Goal: Task Accomplishment & Management: Use online tool/utility

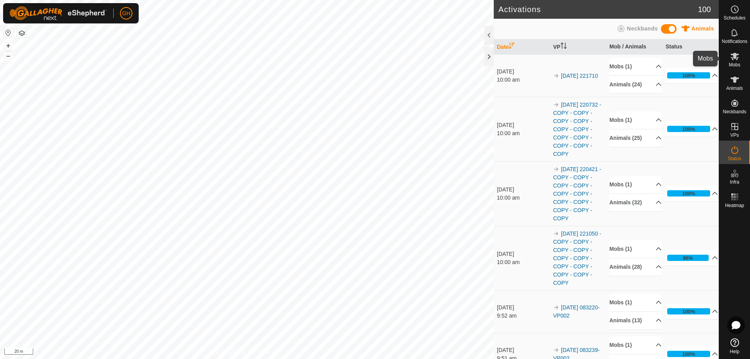
click at [739, 58] on es-mob-svg-icon at bounding box center [735, 56] width 14 height 12
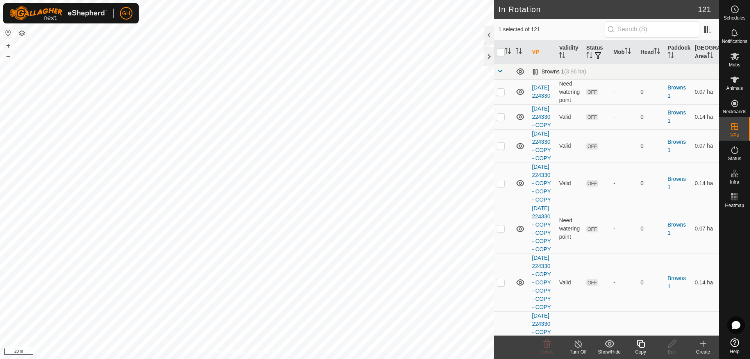
click at [640, 342] on icon at bounding box center [641, 344] width 8 height 8
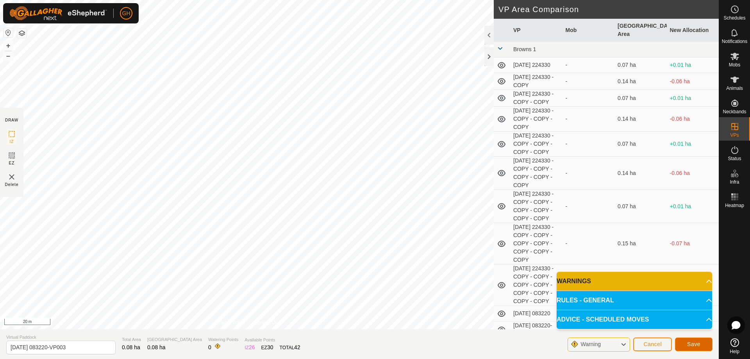
click at [699, 350] on button "Save" at bounding box center [693, 344] width 37 height 14
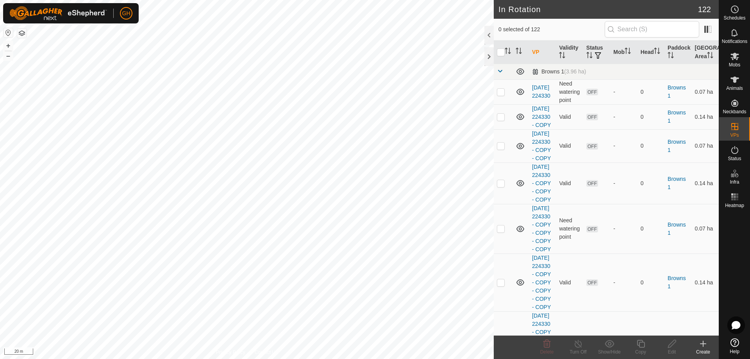
checkbox input "true"
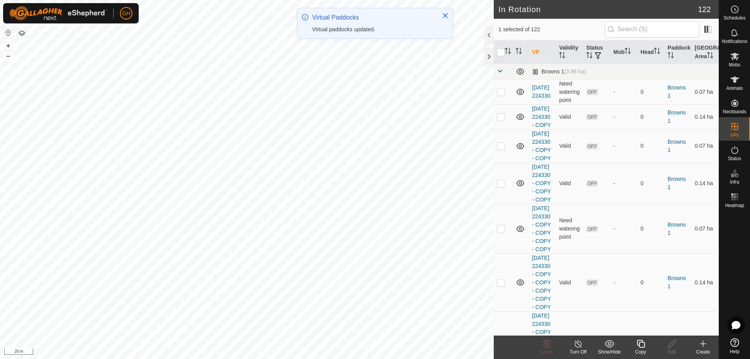
click at [645, 345] on icon at bounding box center [641, 343] width 10 height 9
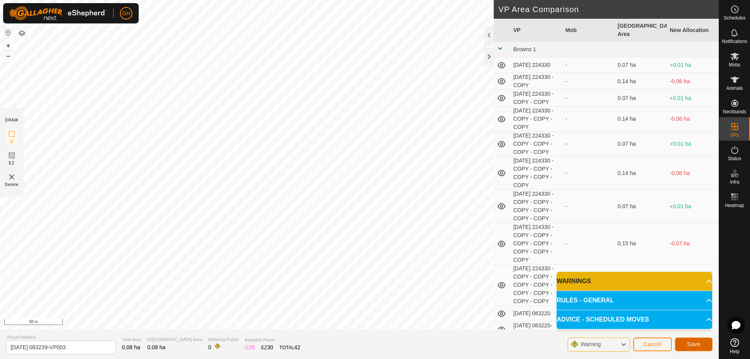
click at [694, 340] on button "Save" at bounding box center [693, 344] width 37 height 14
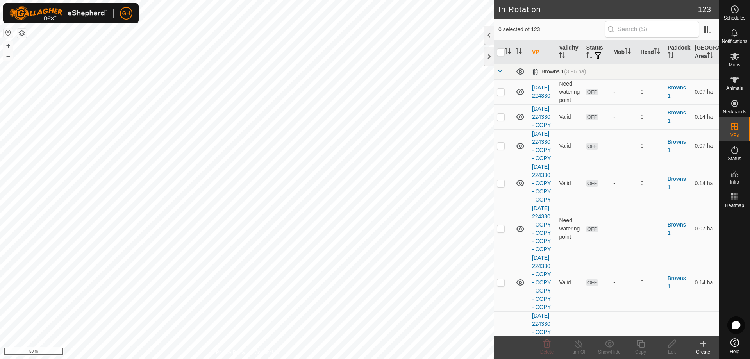
checkbox input "true"
click at [643, 346] on icon at bounding box center [641, 343] width 10 height 9
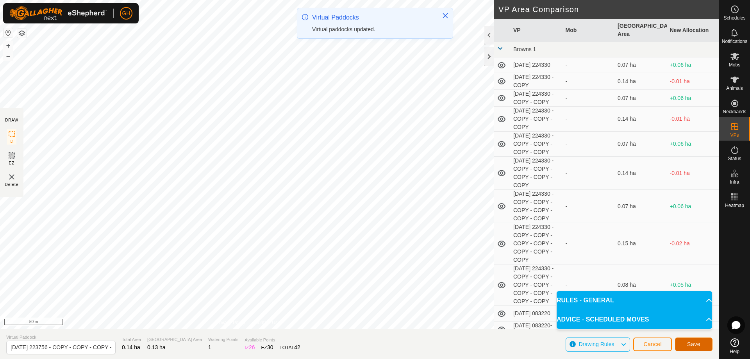
click at [692, 341] on span "Save" at bounding box center [693, 344] width 13 height 6
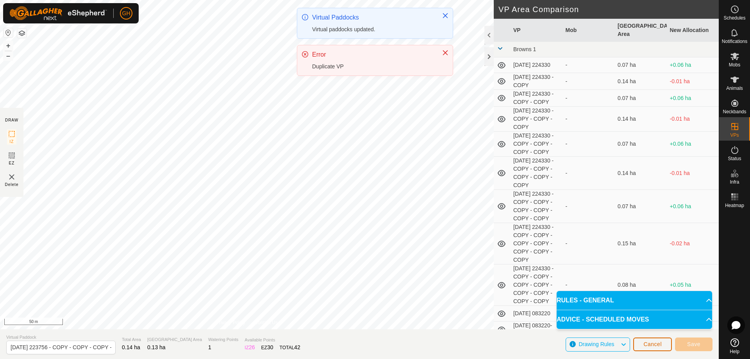
click at [651, 340] on button "Cancel" at bounding box center [652, 344] width 39 height 14
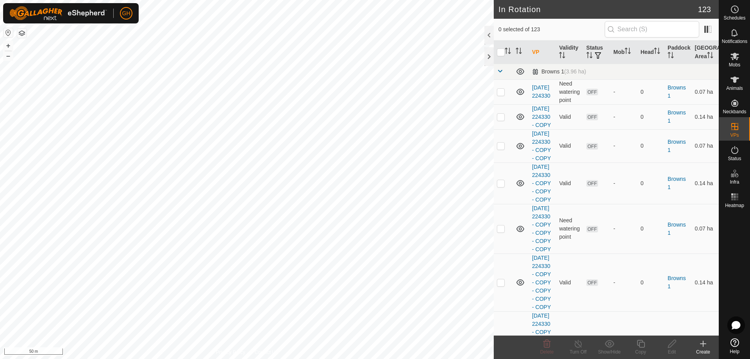
checkbox input "true"
click at [643, 343] on icon at bounding box center [641, 343] width 10 height 9
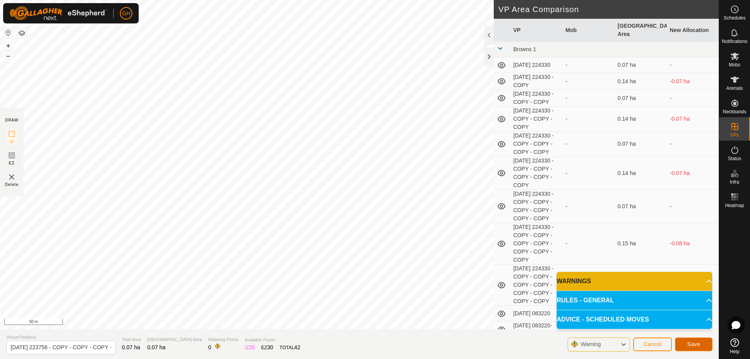
click at [699, 342] on span "Save" at bounding box center [693, 344] width 13 height 6
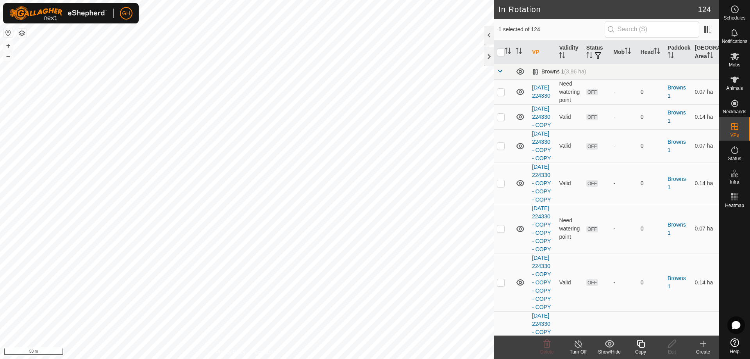
checkbox input "true"
click at [639, 343] on icon at bounding box center [641, 344] width 8 height 8
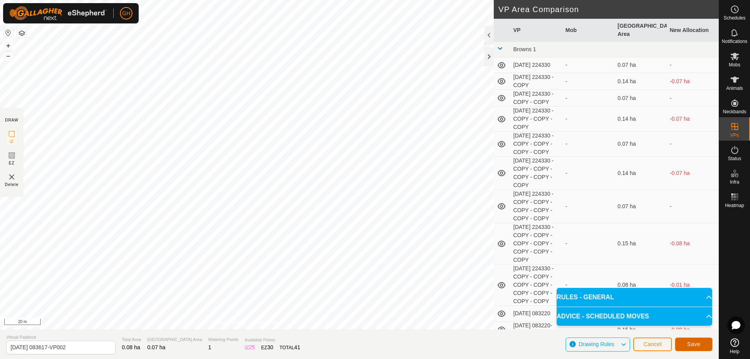
click at [699, 342] on span "Save" at bounding box center [693, 344] width 13 height 6
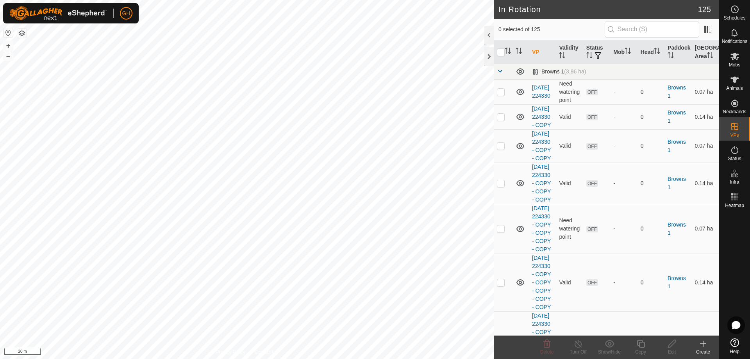
checkbox input "true"
click at [646, 346] on copy-svg-icon at bounding box center [640, 343] width 31 height 9
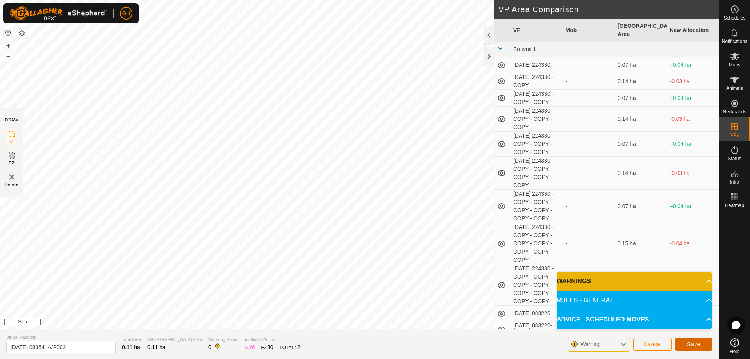
click at [699, 339] on button "Save" at bounding box center [693, 344] width 37 height 14
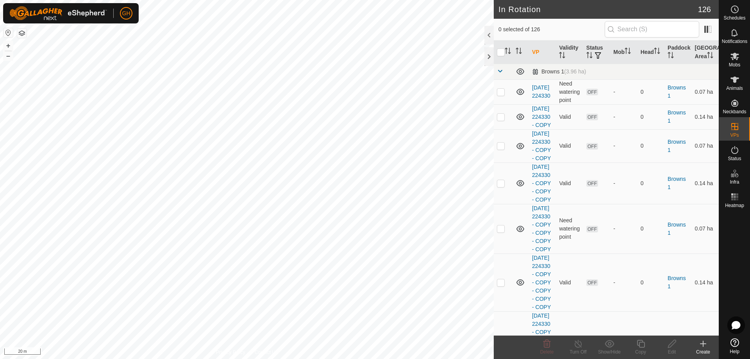
checkbox input "true"
click at [639, 343] on icon at bounding box center [641, 343] width 10 height 9
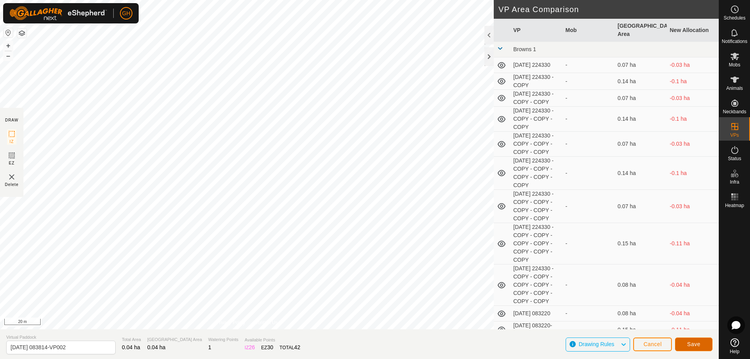
click at [701, 342] on button "Save" at bounding box center [693, 344] width 37 height 14
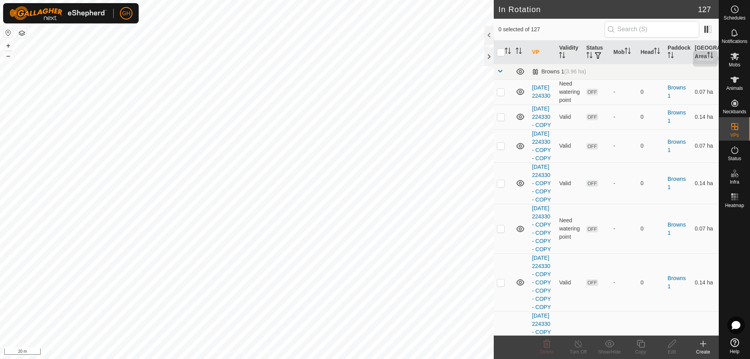
click at [740, 55] on es-mob-svg-icon at bounding box center [735, 56] width 14 height 12
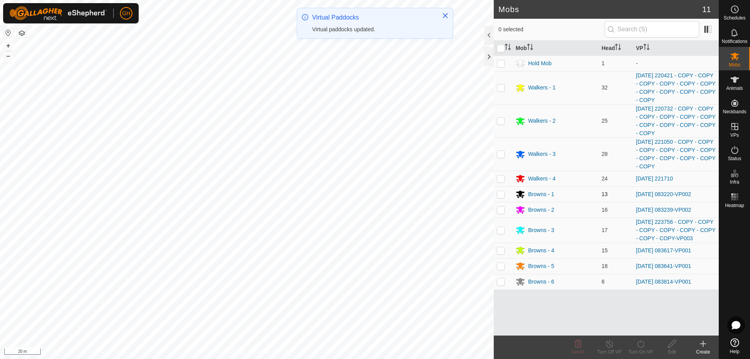
click at [501, 193] on p-checkbox at bounding box center [501, 194] width 8 height 6
checkbox input "true"
click at [642, 342] on icon at bounding box center [641, 343] width 10 height 9
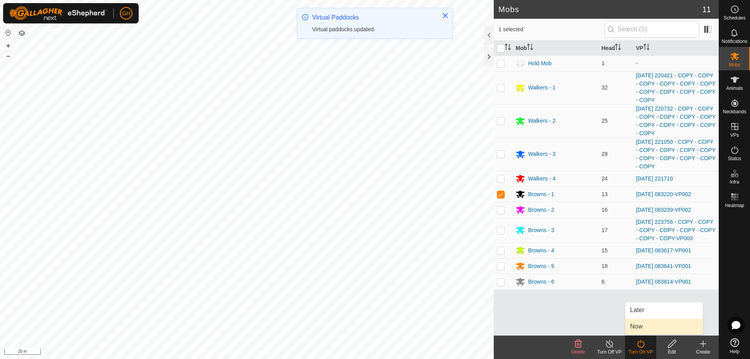
click at [640, 327] on link "Now" at bounding box center [663, 327] width 77 height 16
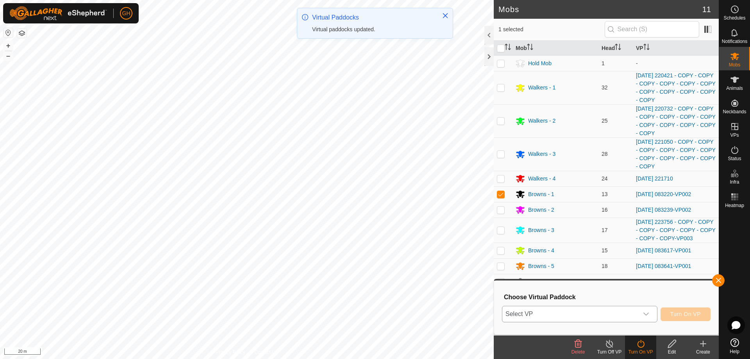
click at [619, 313] on span "Select VP" at bounding box center [570, 314] width 136 height 16
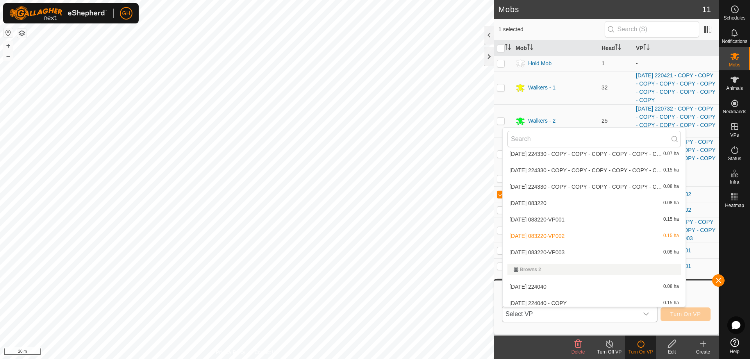
scroll to position [126, 0]
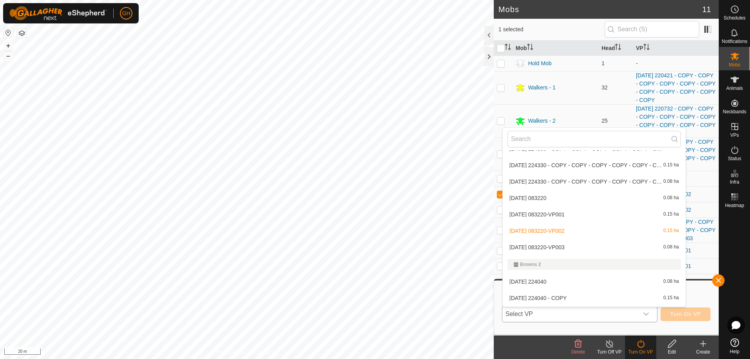
click at [592, 248] on li "[DATE] 083220-VP003 0.08 ha" at bounding box center [594, 247] width 183 height 16
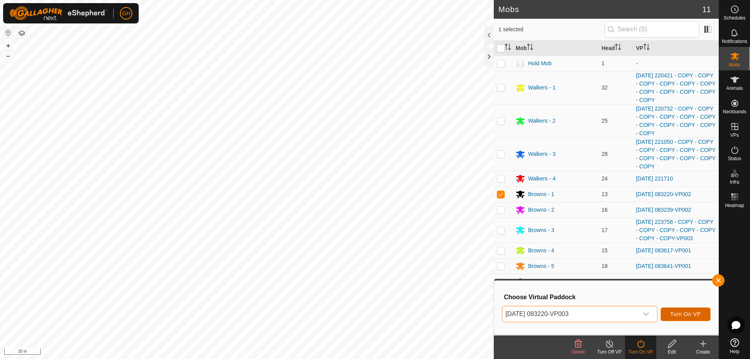
click at [685, 312] on span "Turn On VP" at bounding box center [685, 314] width 30 height 6
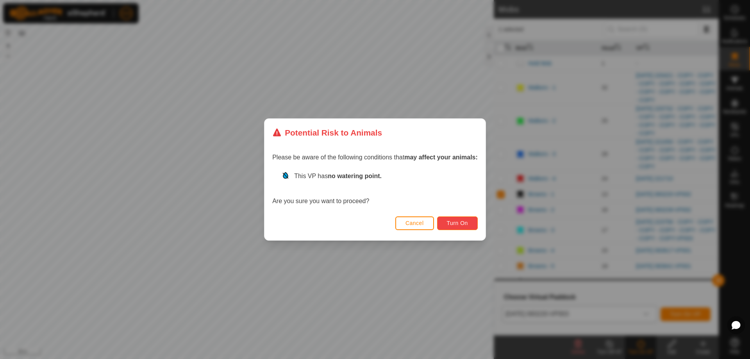
click at [473, 225] on button "Turn On" at bounding box center [457, 223] width 41 height 14
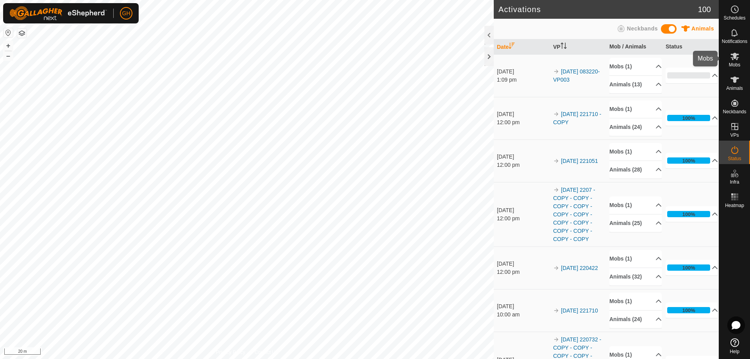
click at [731, 56] on icon at bounding box center [734, 56] width 9 height 9
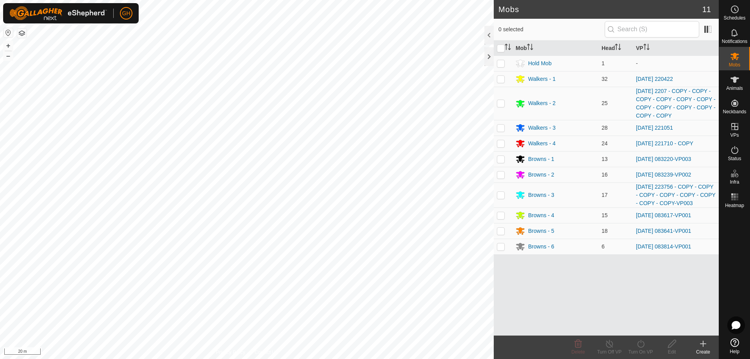
click at [501, 175] on p-checkbox at bounding box center [501, 174] width 8 height 6
checkbox input "true"
click at [638, 343] on icon at bounding box center [640, 344] width 7 height 8
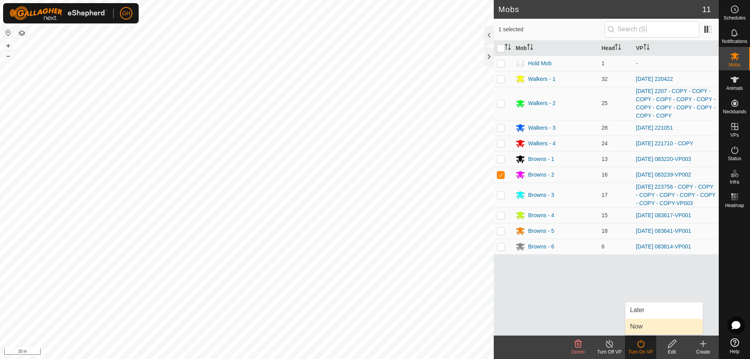
click at [637, 323] on link "Now" at bounding box center [663, 327] width 77 height 16
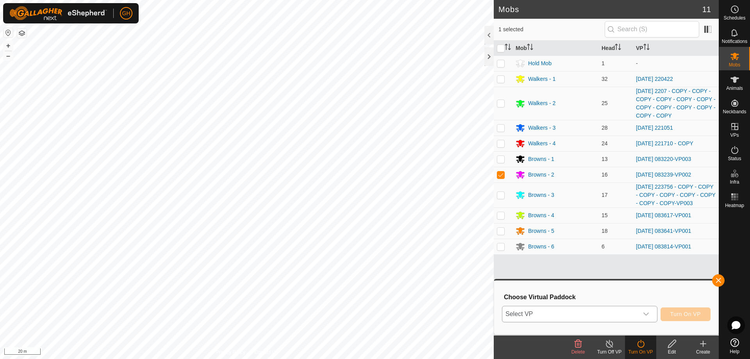
click at [627, 315] on span "Select VP" at bounding box center [570, 314] width 136 height 16
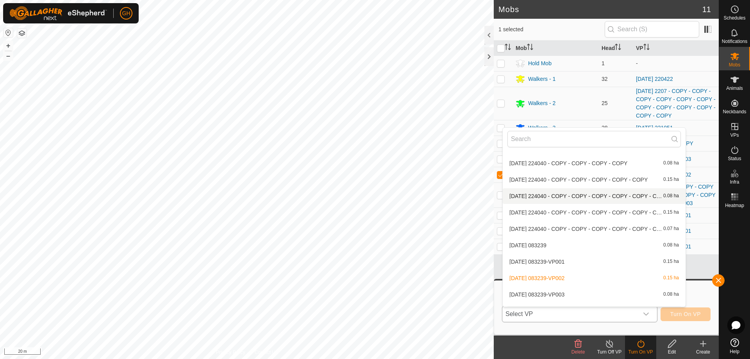
scroll to position [321, 0]
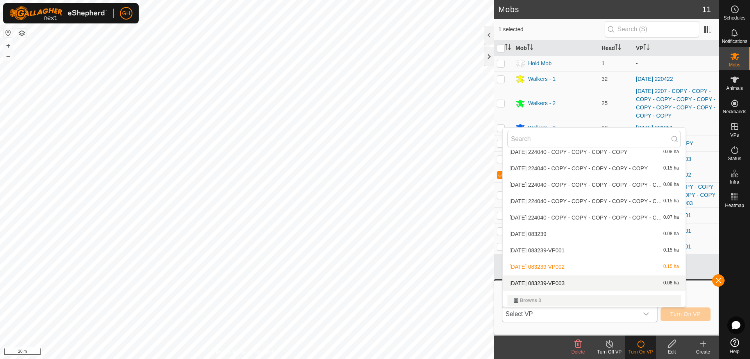
click at [578, 285] on li "[DATE] 083239-VP003 0.08 ha" at bounding box center [594, 283] width 183 height 16
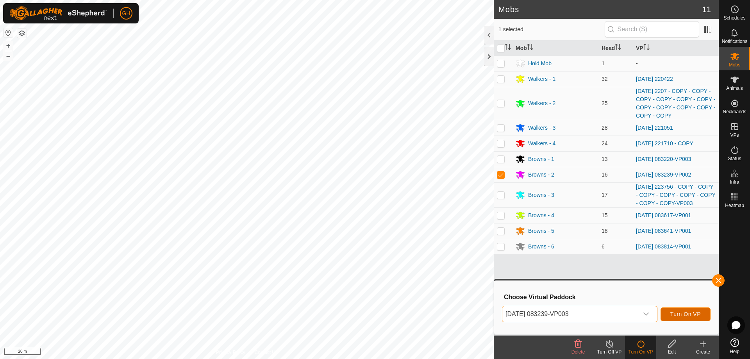
click at [689, 314] on span "Turn On VP" at bounding box center [685, 314] width 30 height 6
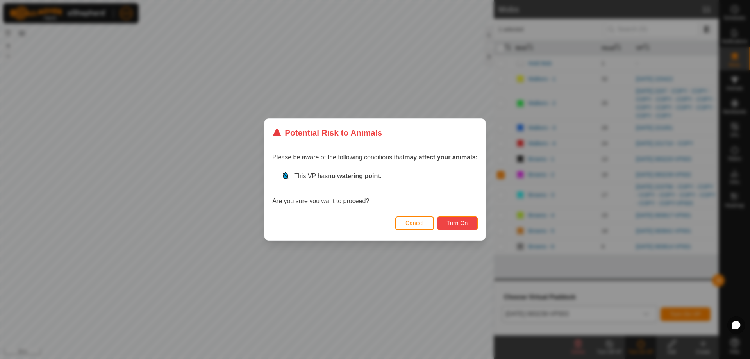
click at [459, 225] on span "Turn On" at bounding box center [457, 223] width 21 height 6
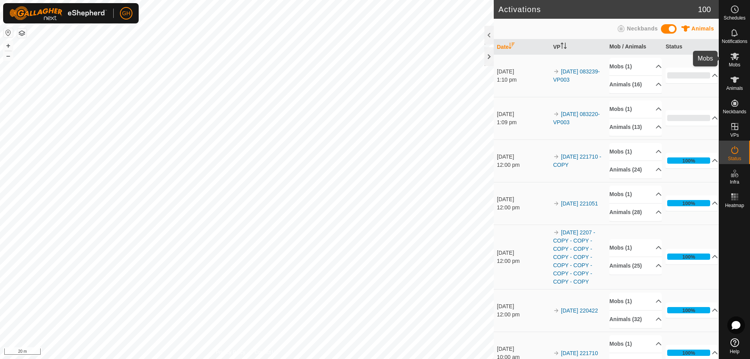
click at [737, 65] on span "Mobs" at bounding box center [734, 64] width 11 height 5
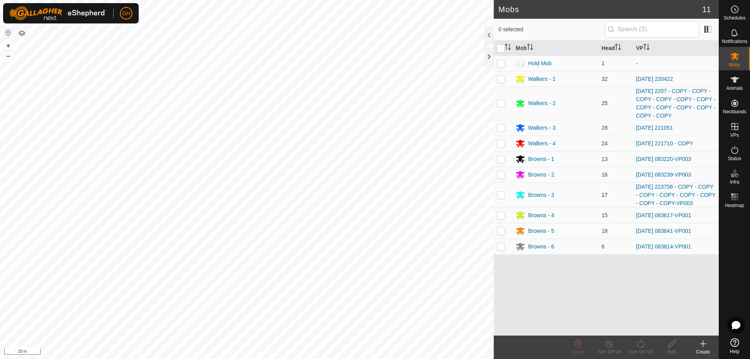
click at [499, 195] on p-checkbox at bounding box center [501, 195] width 8 height 6
checkbox input "true"
click at [642, 346] on icon at bounding box center [641, 343] width 10 height 9
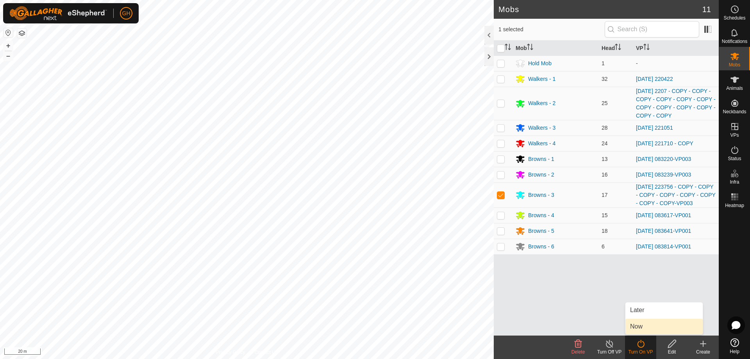
click at [635, 328] on link "Now" at bounding box center [663, 327] width 77 height 16
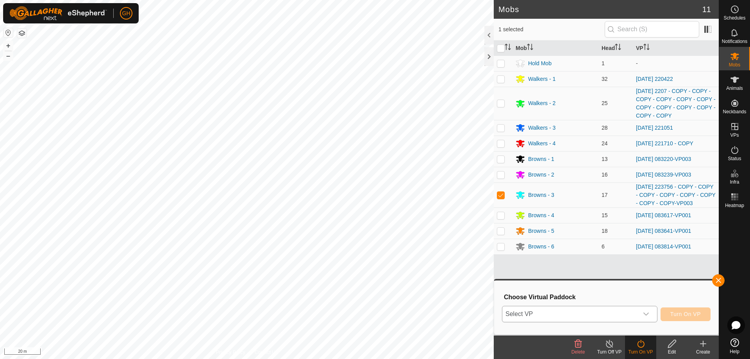
click at [612, 313] on span "Select VP" at bounding box center [570, 314] width 136 height 16
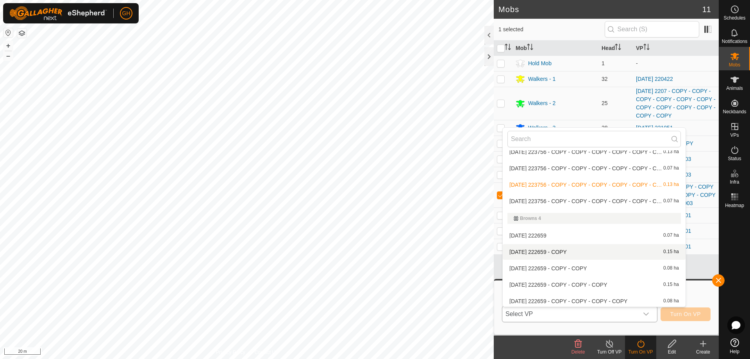
scroll to position [633, 0]
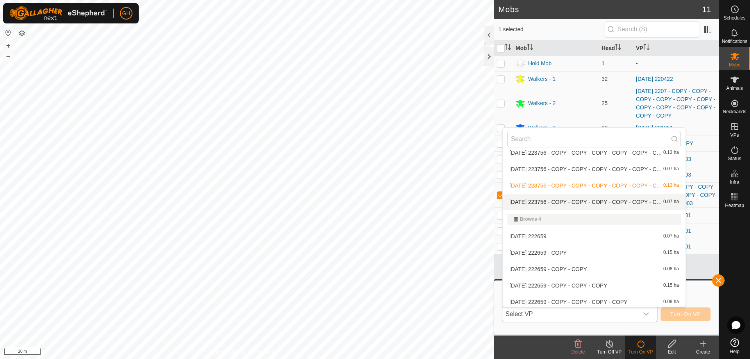
click at [561, 201] on li "[DATE] 223756 - COPY - COPY - COPY - COPY - COPY - COPY - COPY - COPY-VP004 0.0…" at bounding box center [594, 202] width 183 height 16
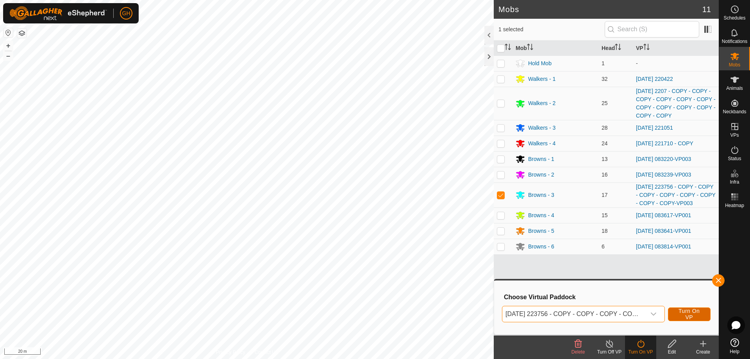
click at [688, 314] on span "Turn On VP" at bounding box center [689, 314] width 23 height 12
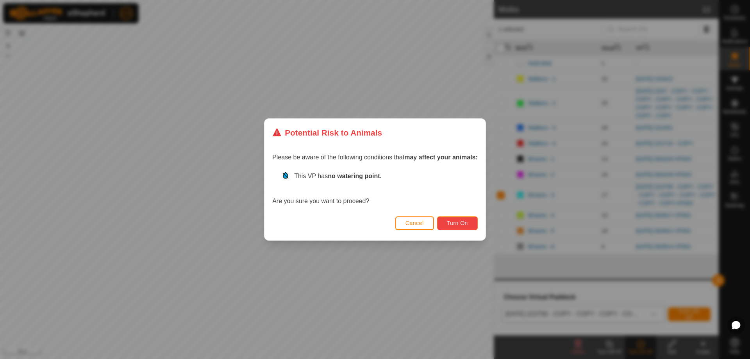
click at [443, 221] on button "Turn On" at bounding box center [457, 223] width 41 height 14
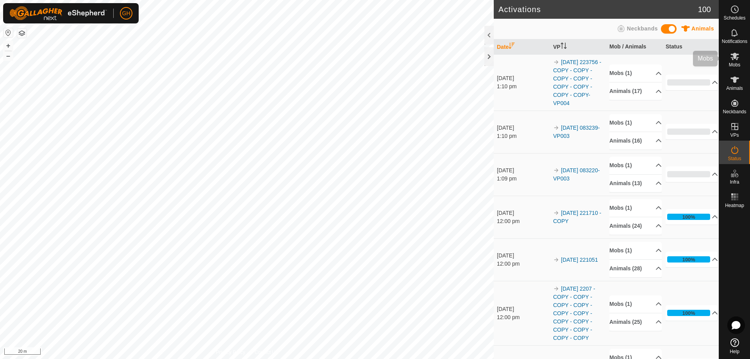
click at [739, 60] on es-mob-svg-icon at bounding box center [735, 56] width 14 height 12
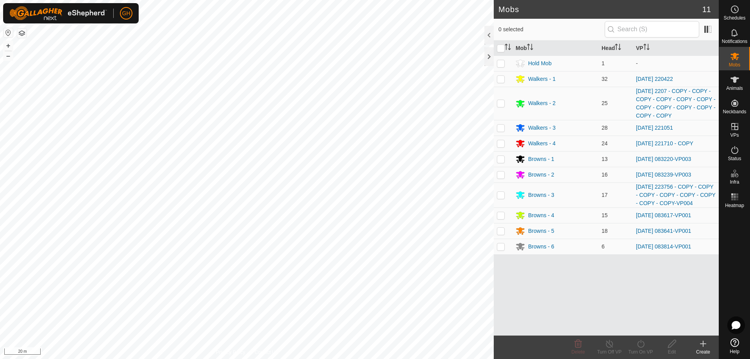
click at [502, 218] on p-checkbox at bounding box center [501, 215] width 8 height 6
checkbox input "true"
click at [642, 346] on icon at bounding box center [641, 343] width 10 height 9
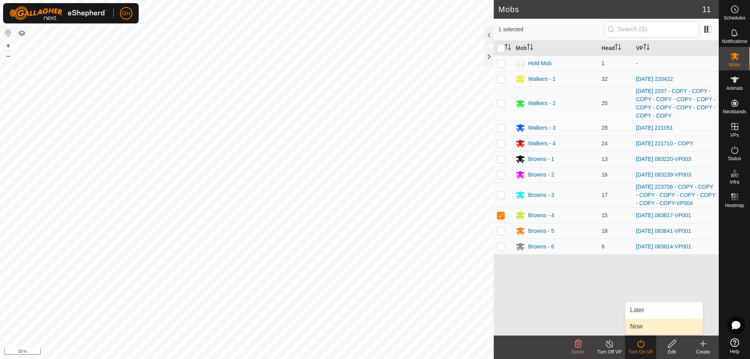
click at [642, 329] on link "Now" at bounding box center [663, 327] width 77 height 16
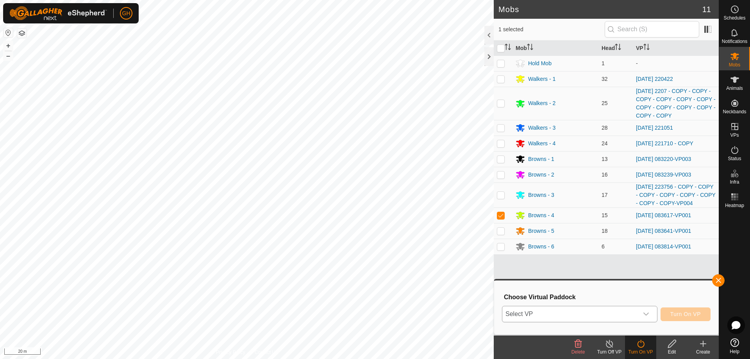
click at [621, 313] on span "Select VP" at bounding box center [570, 314] width 136 height 16
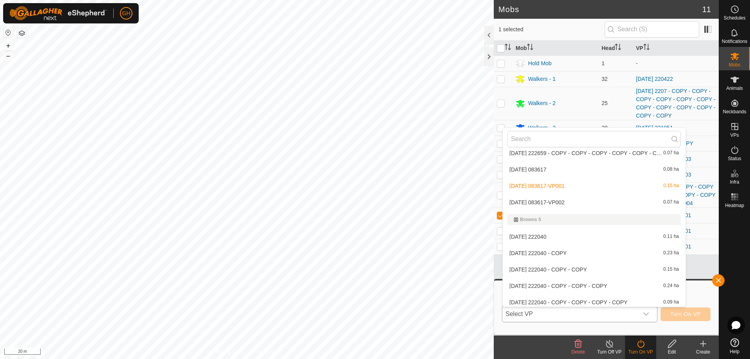
scroll to position [829, 0]
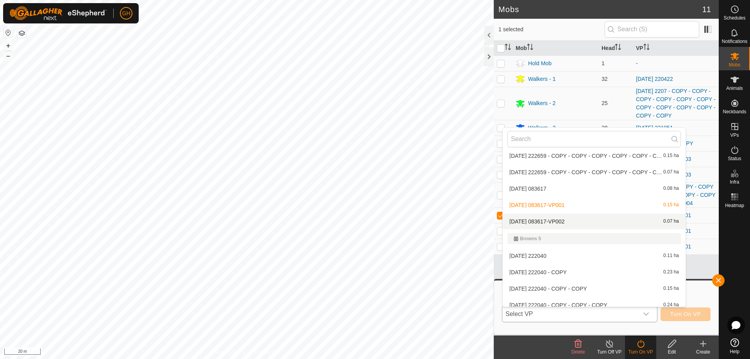
click at [571, 221] on li "[DATE] 083617-VP002 0.07 ha" at bounding box center [594, 222] width 183 height 16
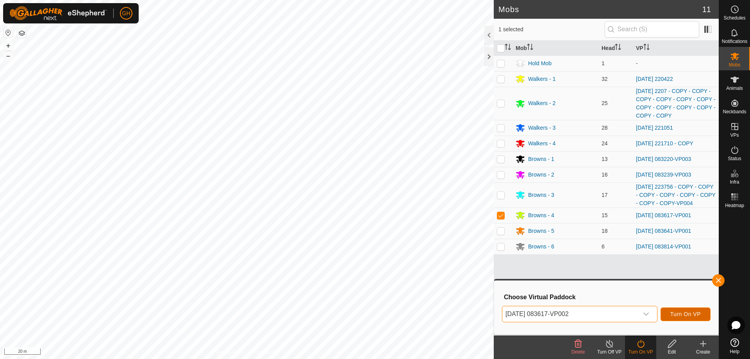
click at [704, 317] on button "Turn On VP" at bounding box center [685, 314] width 50 height 14
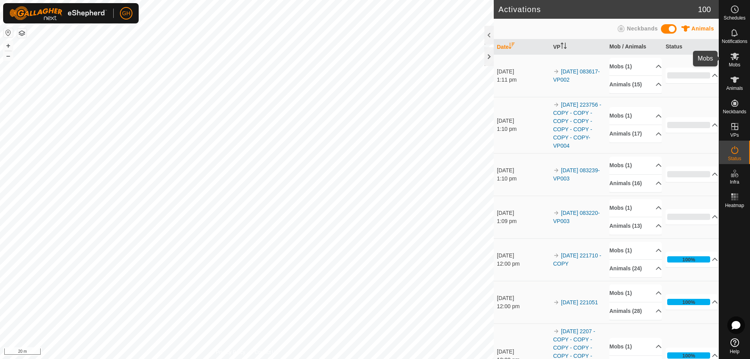
click at [740, 57] on es-mob-svg-icon at bounding box center [735, 56] width 14 height 12
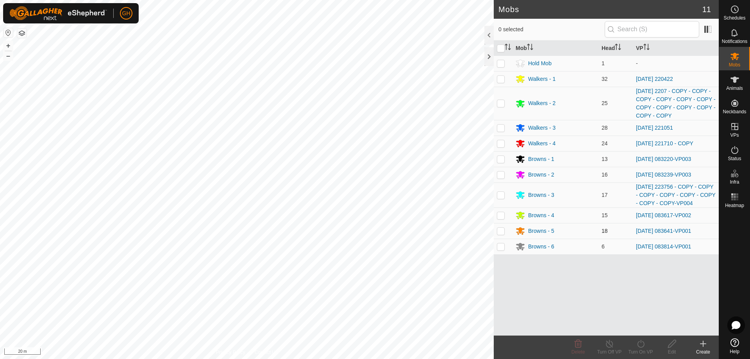
click at [499, 231] on p-checkbox at bounding box center [501, 231] width 8 height 6
checkbox input "true"
click at [645, 348] on div "Turn On VP" at bounding box center [640, 351] width 31 height 7
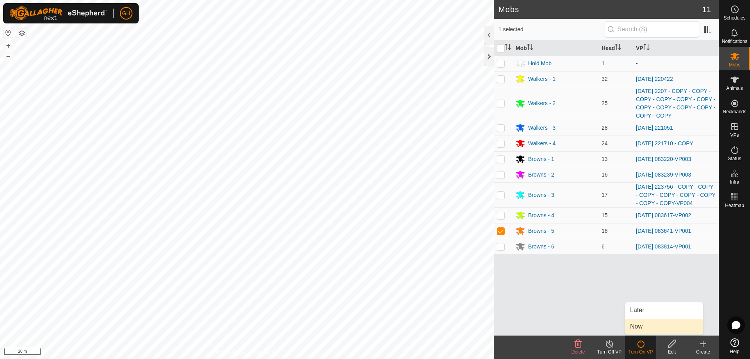
click at [635, 328] on link "Now" at bounding box center [663, 327] width 77 height 16
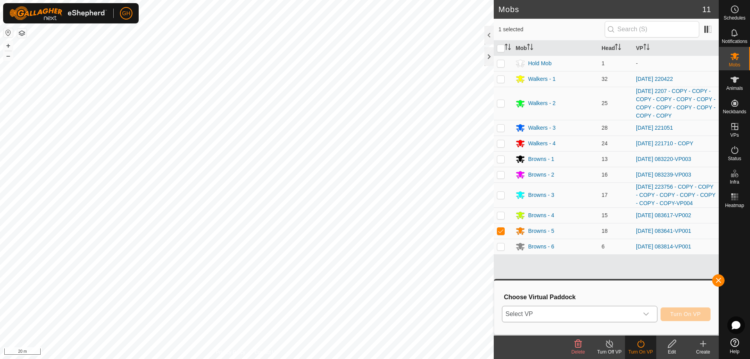
click at [624, 318] on span "Select VP" at bounding box center [570, 314] width 136 height 16
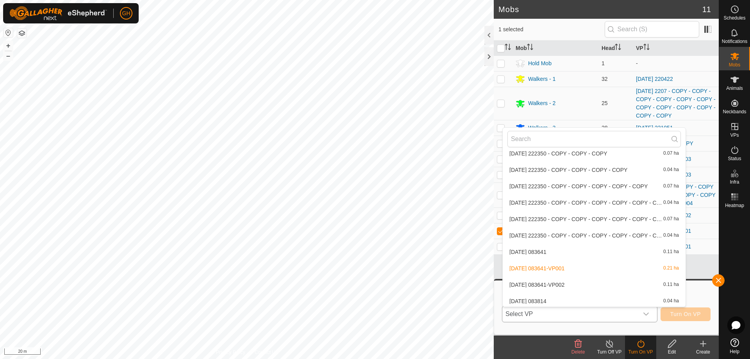
scroll to position [1180, 0]
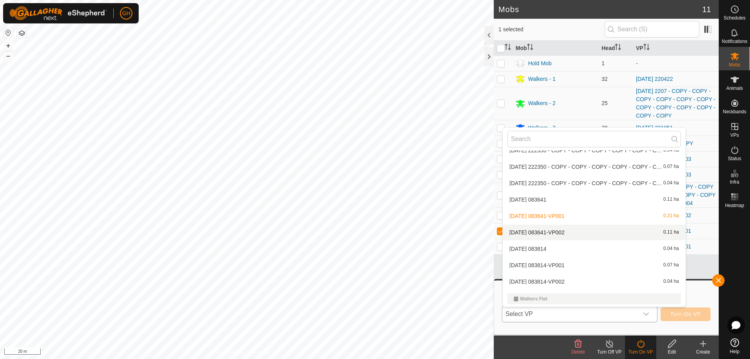
click at [558, 232] on li "[DATE] 083641-VP002 0.11 ha" at bounding box center [594, 233] width 183 height 16
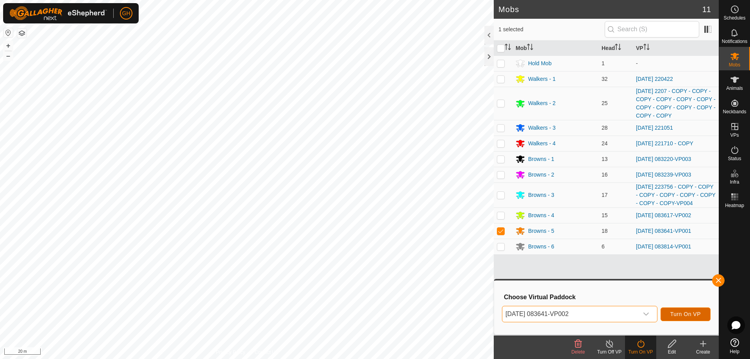
click at [678, 313] on span "Turn On VP" at bounding box center [685, 314] width 30 height 6
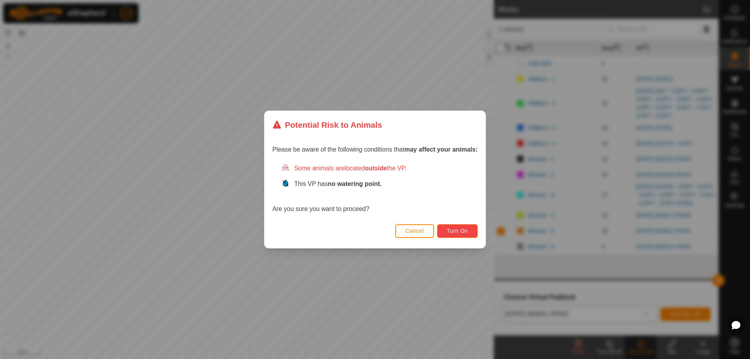
click at [453, 225] on button "Turn On" at bounding box center [457, 231] width 41 height 14
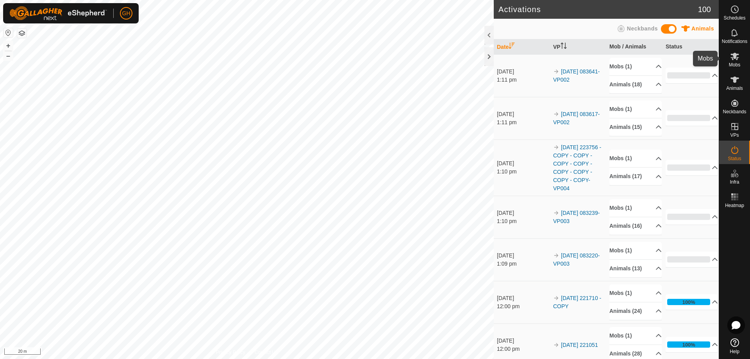
click at [738, 57] on icon at bounding box center [734, 56] width 9 height 9
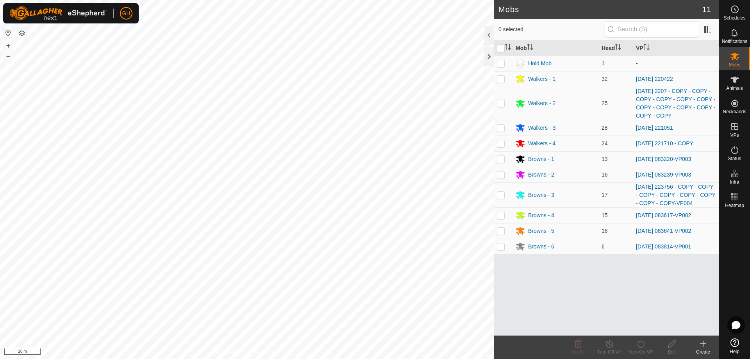
click at [501, 248] on p-checkbox at bounding box center [501, 246] width 8 height 6
checkbox input "true"
click at [638, 341] on icon at bounding box center [641, 343] width 10 height 9
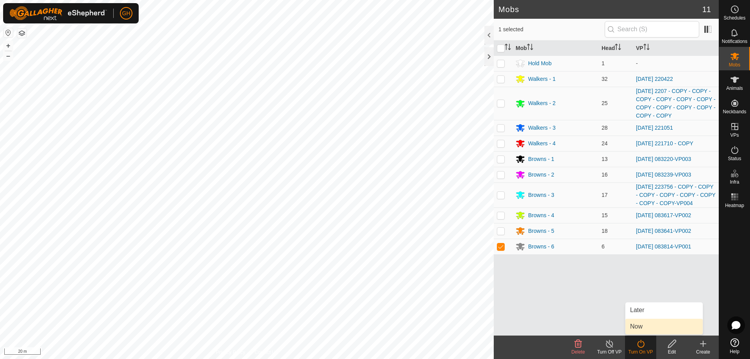
click at [638, 327] on link "Now" at bounding box center [663, 327] width 77 height 16
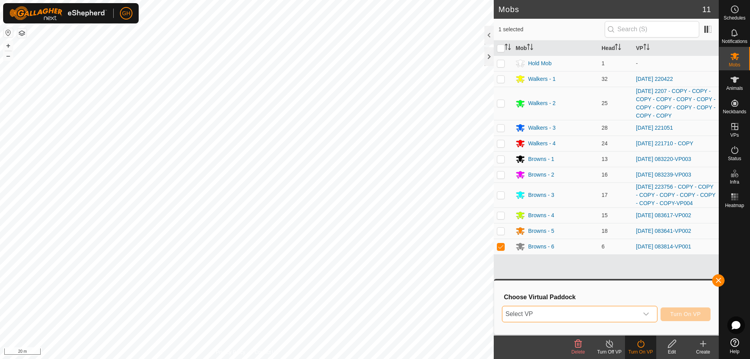
click at [630, 317] on span "Select VP" at bounding box center [570, 314] width 136 height 16
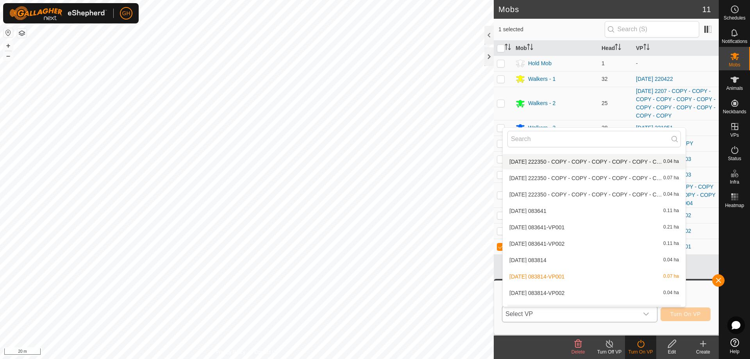
scroll to position [1180, 0]
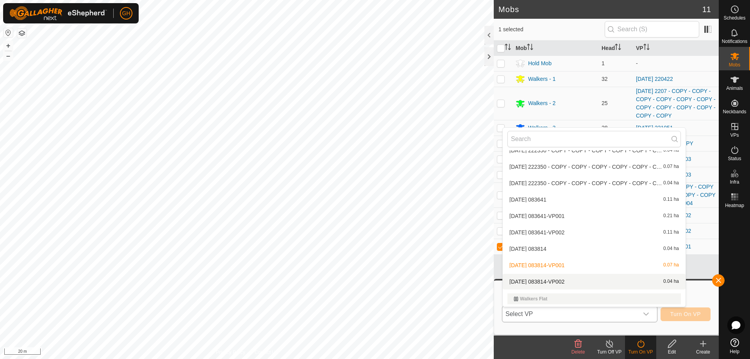
click at [577, 282] on li "[DATE] 083814-VP002 0.04 ha" at bounding box center [594, 282] width 183 height 16
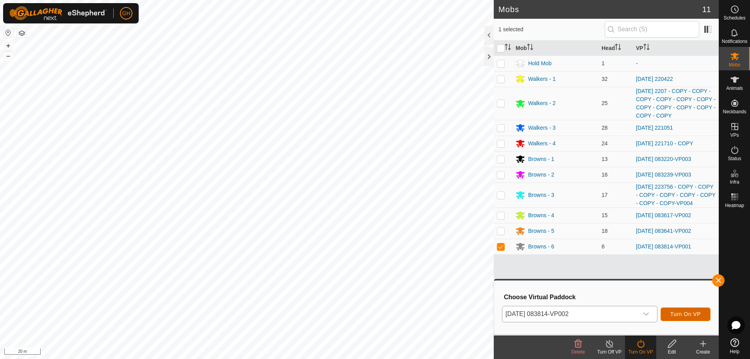
click at [684, 316] on span "Turn On VP" at bounding box center [685, 314] width 30 height 6
